Goal: Navigation & Orientation: Find specific page/section

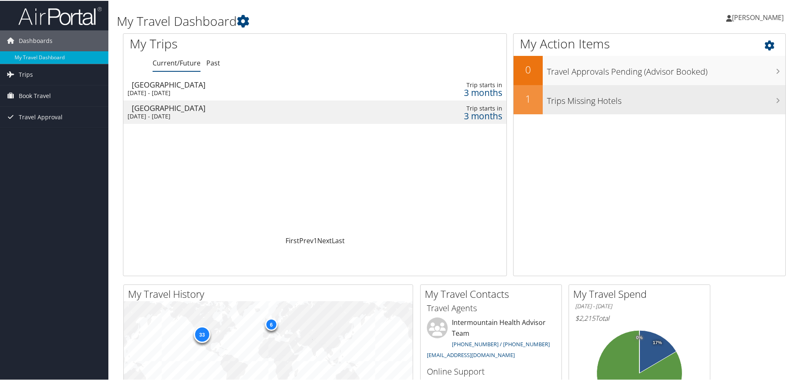
click at [776, 101] on icon at bounding box center [778, 99] width 4 height 7
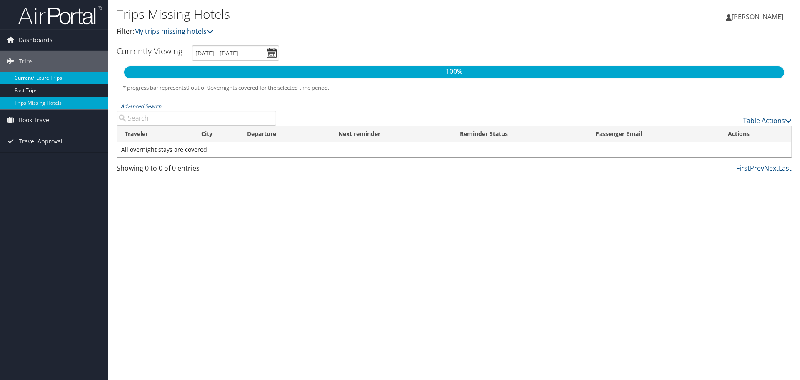
click at [35, 76] on link "Current/Future Trips" at bounding box center [54, 78] width 108 height 13
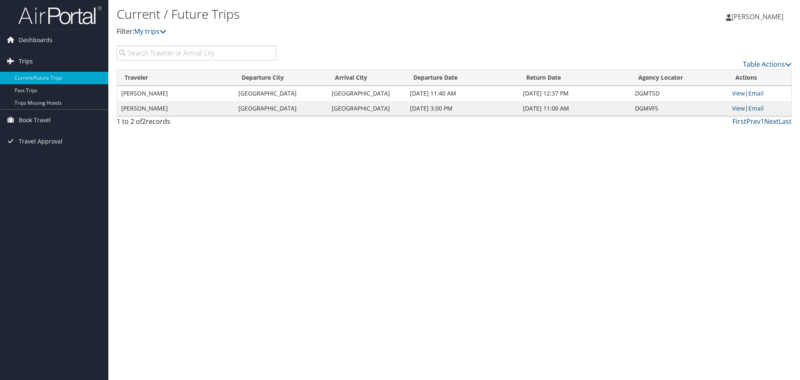
click at [26, 62] on span "Trips" at bounding box center [26, 61] width 14 height 21
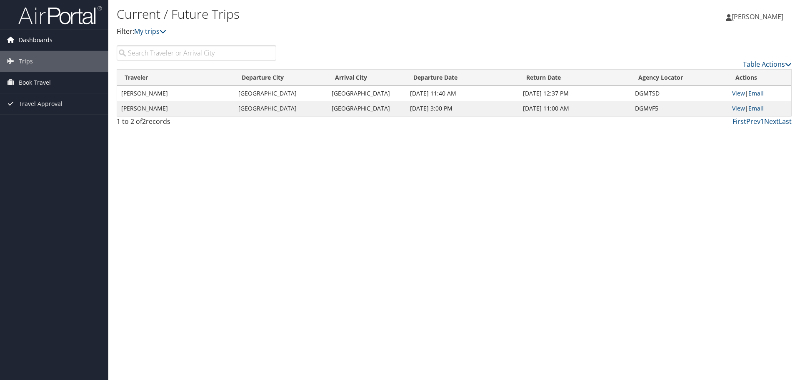
click at [13, 39] on icon at bounding box center [10, 39] width 13 height 13
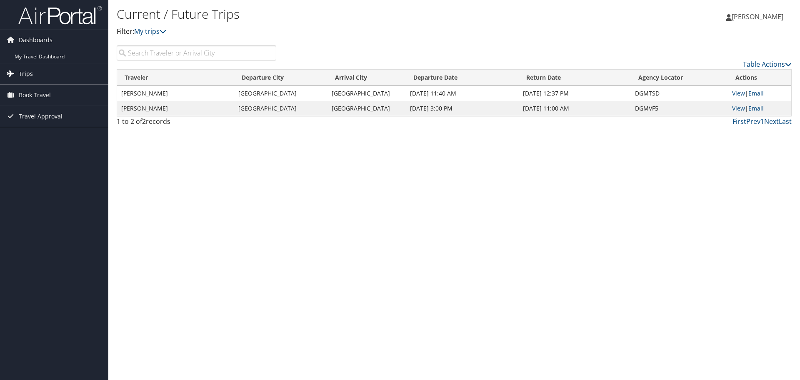
click at [27, 73] on span "Trips" at bounding box center [26, 73] width 14 height 21
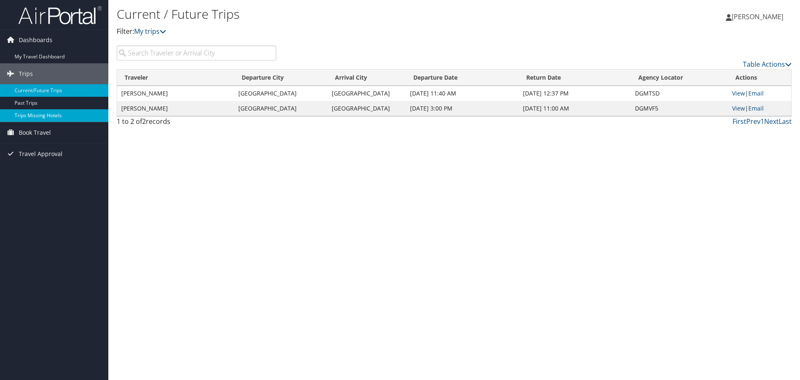
click at [26, 115] on link "Trips Missing Hotels" at bounding box center [54, 115] width 108 height 13
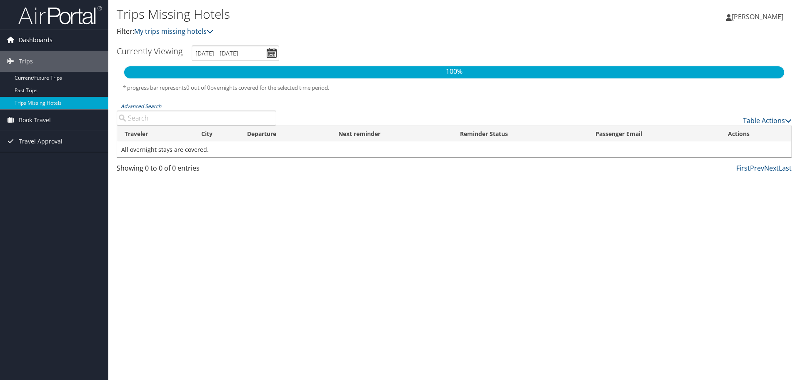
click at [11, 39] on icon at bounding box center [10, 39] width 13 height 13
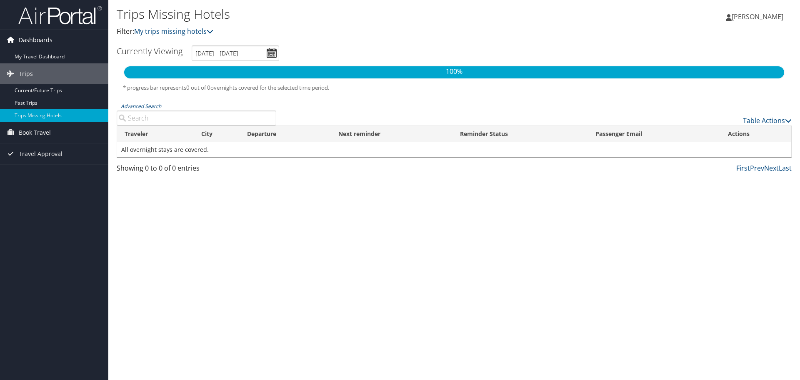
click at [10, 38] on icon at bounding box center [10, 39] width 13 height 13
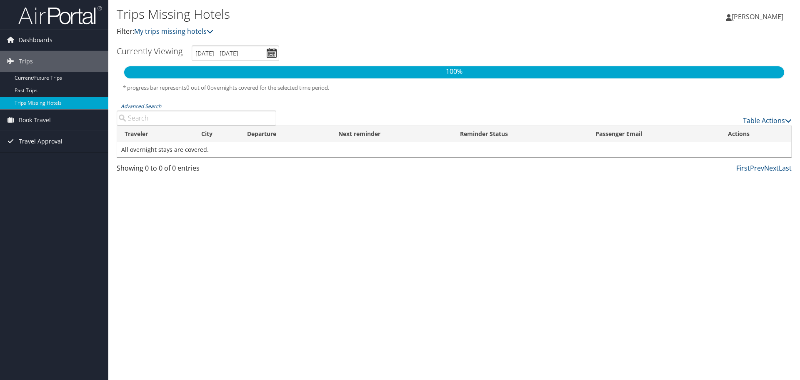
click at [35, 139] on span "Travel Approval" at bounding box center [41, 141] width 44 height 21
click at [39, 155] on link "Pending Trip Approvals" at bounding box center [54, 158] width 108 height 13
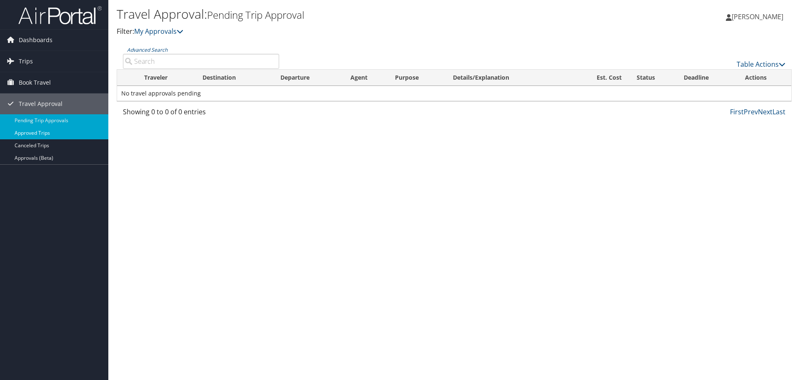
click at [30, 132] on link "Approved Trips" at bounding box center [54, 133] width 108 height 13
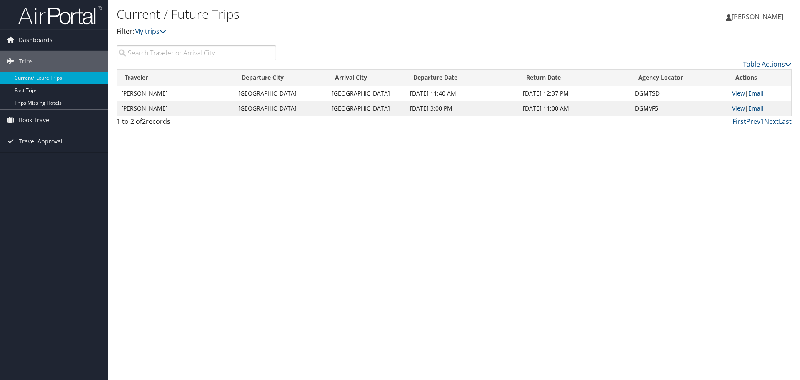
click at [752, 18] on span "[PERSON_NAME]" at bounding box center [758, 16] width 52 height 9
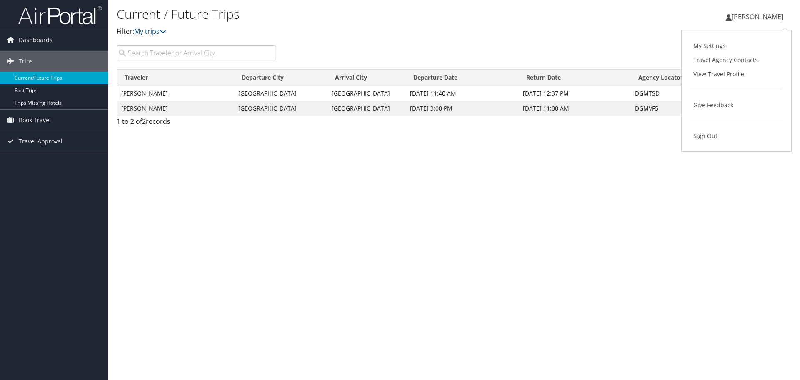
click at [596, 188] on div "Current / Future Trips Filter: My trips Jennifer Smith Jennifer Smith My Settin…" at bounding box center [454, 190] width 692 height 380
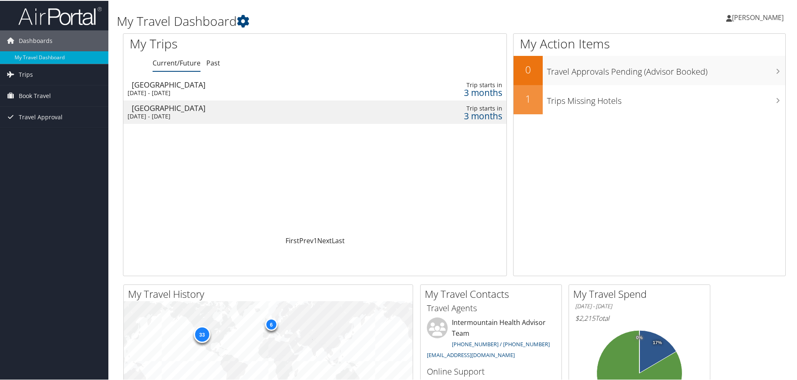
scroll to position [258, 0]
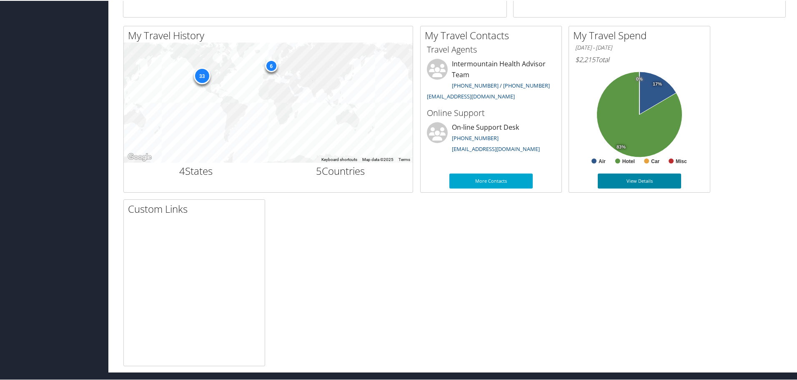
click at [635, 180] on link "View Details" at bounding box center [639, 180] width 83 height 15
